Goal: Task Accomplishment & Management: Manage account settings

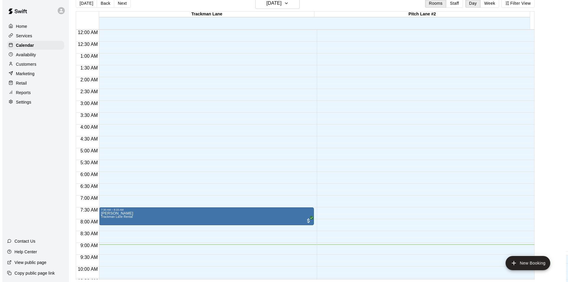
scroll to position [112, 0]
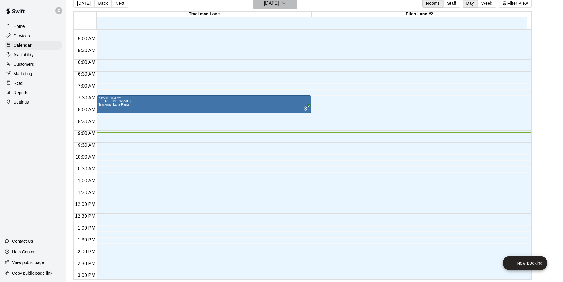
click at [294, 4] on button "[DATE]" at bounding box center [275, 3] width 44 height 11
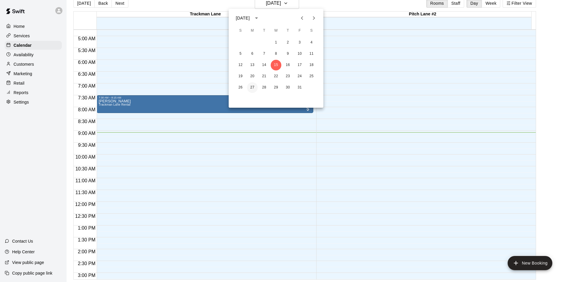
click at [249, 85] on button "27" at bounding box center [252, 87] width 11 height 11
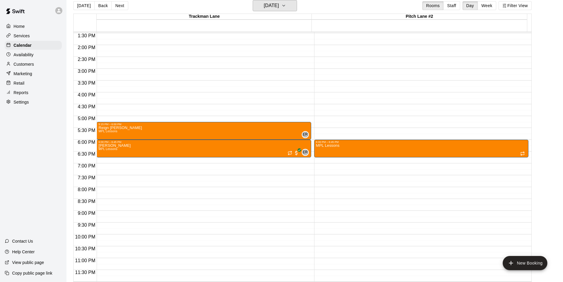
scroll to position [290, 0]
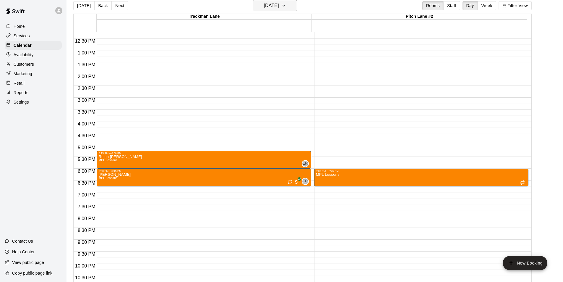
click at [264, 5] on h6 "[DATE]" at bounding box center [271, 5] width 15 height 8
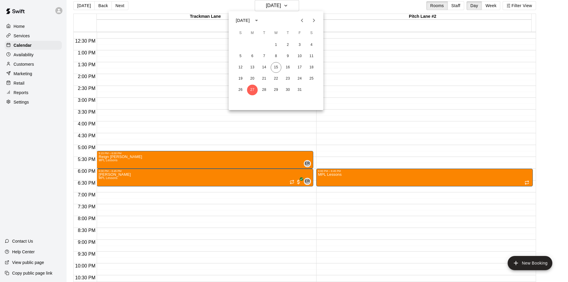
click at [314, 20] on icon "Next month" at bounding box center [314, 21] width 2 height 4
click at [251, 55] on button "3" at bounding box center [252, 56] width 11 height 11
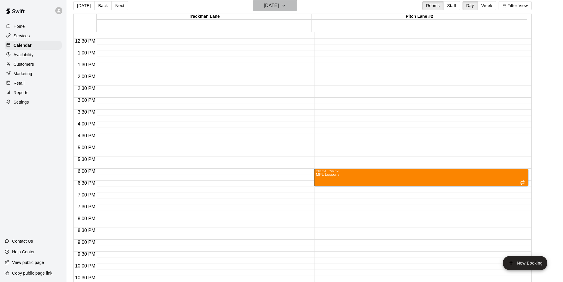
click at [291, 8] on button "[DATE]" at bounding box center [275, 5] width 44 height 11
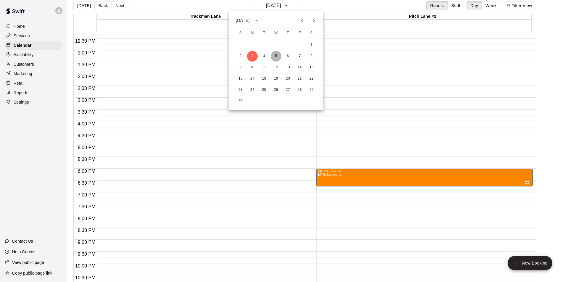
click at [275, 56] on button "5" at bounding box center [276, 56] width 11 height 11
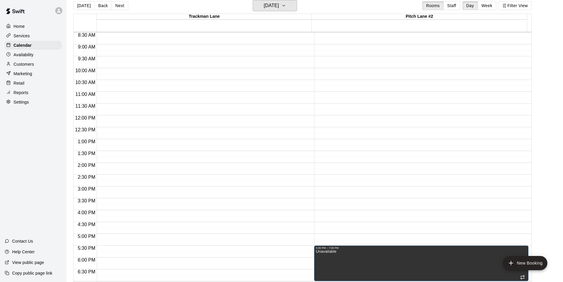
scroll to position [319, 0]
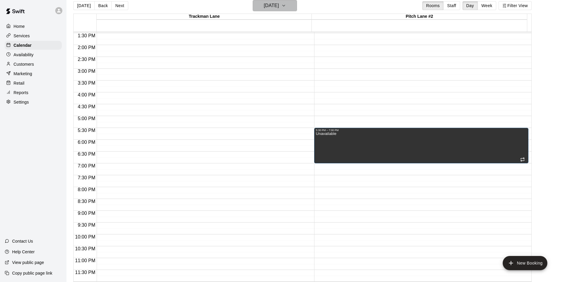
click at [279, 3] on h6 "[DATE]" at bounding box center [271, 5] width 15 height 8
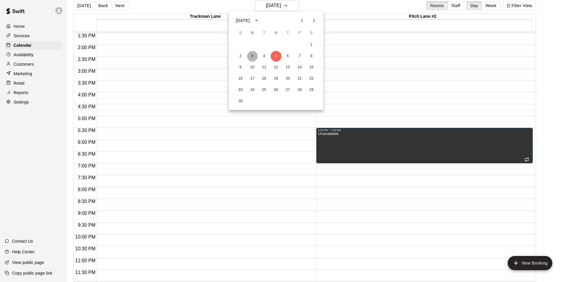
click at [252, 54] on button "3" at bounding box center [252, 56] width 11 height 11
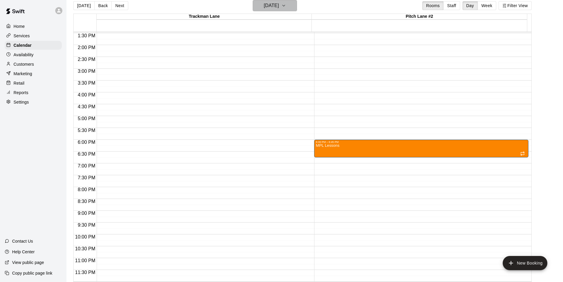
click at [275, 6] on h6 "[DATE]" at bounding box center [271, 5] width 15 height 8
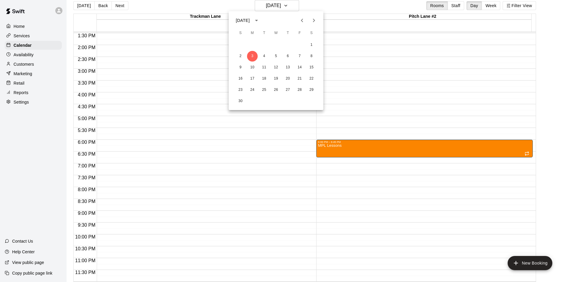
click at [303, 19] on icon "Previous month" at bounding box center [301, 20] width 7 height 7
click at [253, 78] on button "20" at bounding box center [252, 78] width 11 height 11
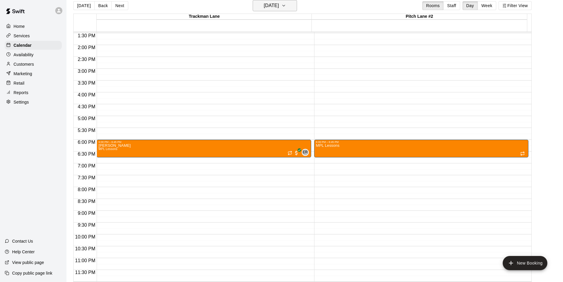
click at [279, 5] on h6 "[DATE]" at bounding box center [271, 5] width 15 height 8
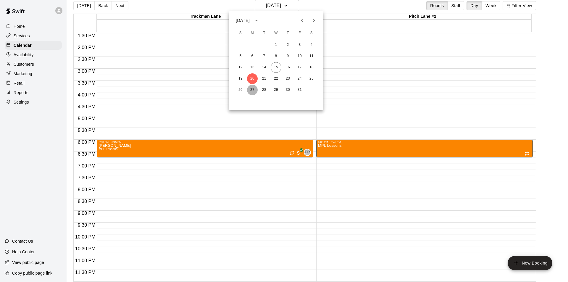
click at [254, 89] on button "27" at bounding box center [252, 90] width 11 height 11
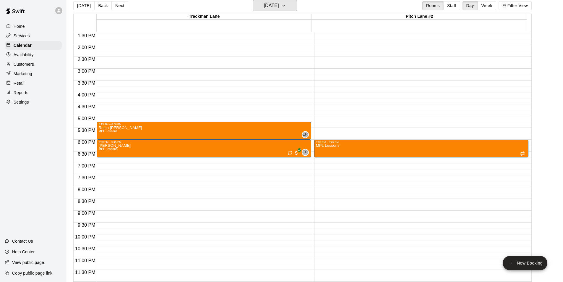
scroll to position [290, 0]
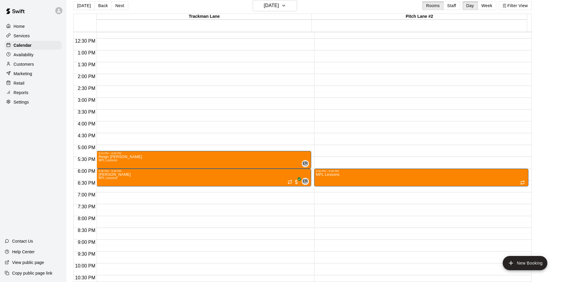
click at [301, 2] on div "[DATE] Back [DATE][DATE] Rooms Staff Day Week Filter View" at bounding box center [302, 7] width 459 height 14
click at [286, 4] on icon "button" at bounding box center [284, 5] width 5 height 7
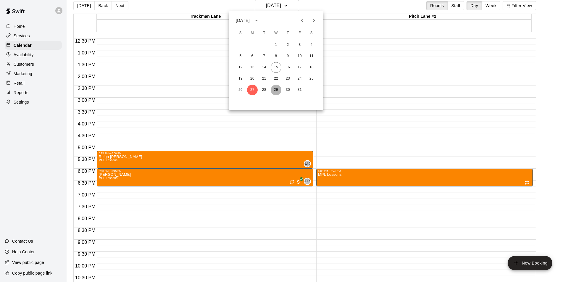
click at [277, 90] on button "29" at bounding box center [276, 90] width 11 height 11
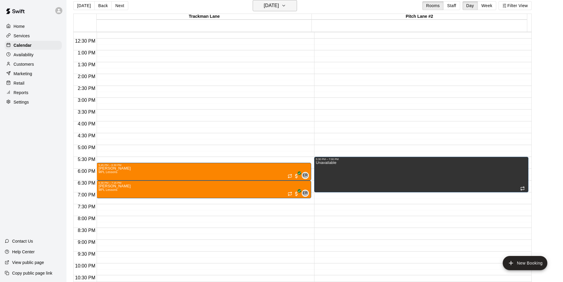
click at [286, 6] on icon "button" at bounding box center [284, 5] width 5 height 7
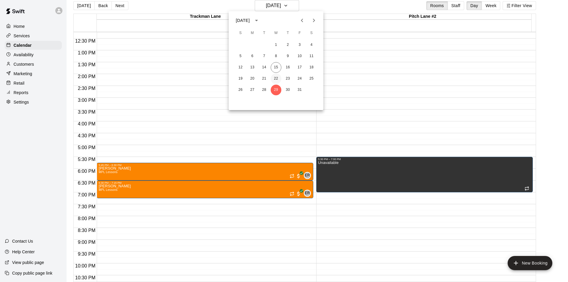
click at [278, 78] on button "22" at bounding box center [276, 78] width 11 height 11
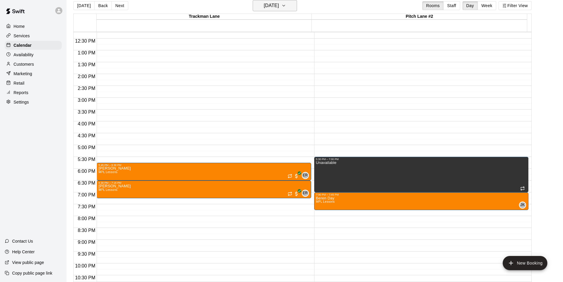
click at [276, 5] on h6 "[DATE]" at bounding box center [271, 5] width 15 height 8
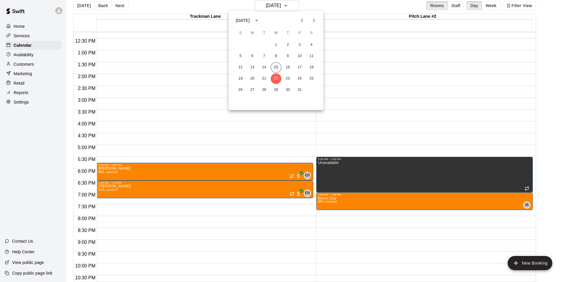
click at [276, 63] on button "15" at bounding box center [276, 67] width 11 height 11
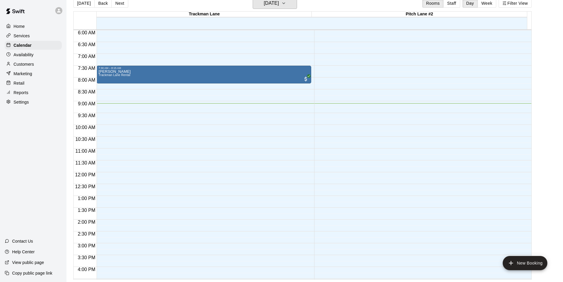
scroll to position [319, 0]
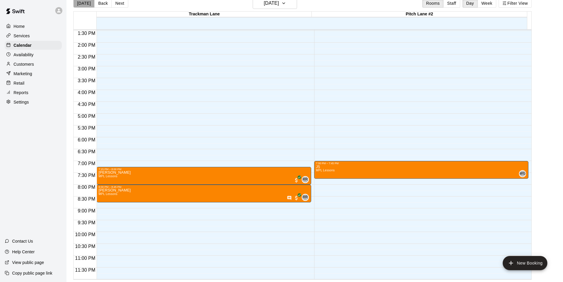
click at [87, 3] on button "[DATE]" at bounding box center [83, 3] width 21 height 9
